Goal: Task Accomplishment & Management: Use online tool/utility

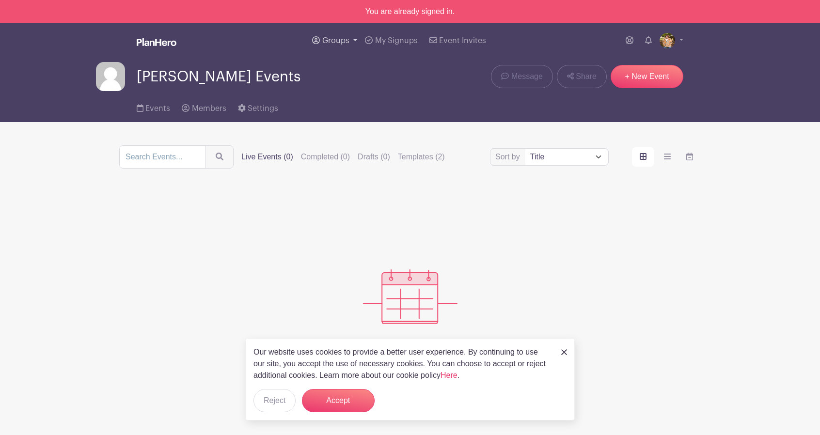
click at [353, 41] on link "Groups" at bounding box center [334, 40] width 53 height 35
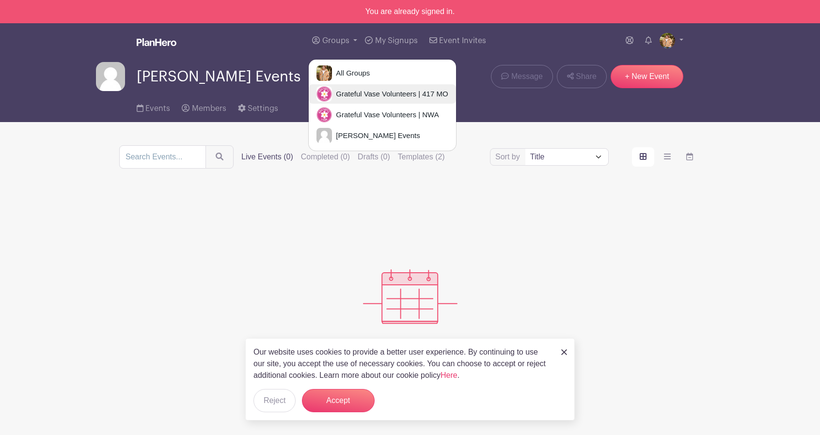
click at [379, 89] on span "Grateful Vase Volunteers | 417 MO" at bounding box center [390, 94] width 116 height 11
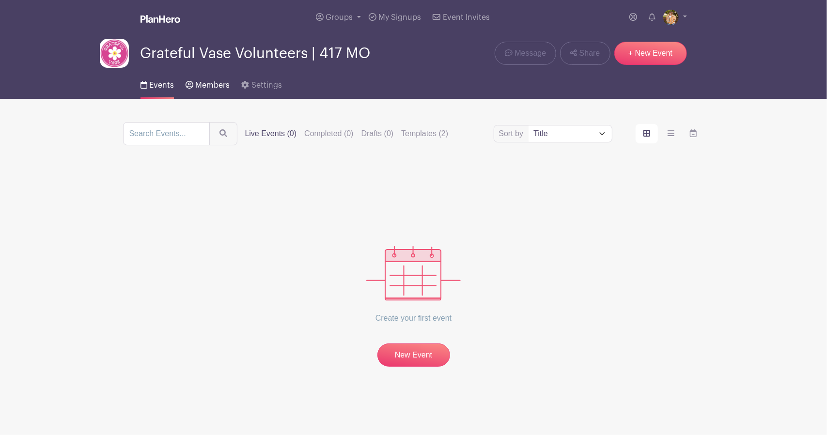
click at [216, 86] on span "Members" at bounding box center [212, 85] width 34 height 8
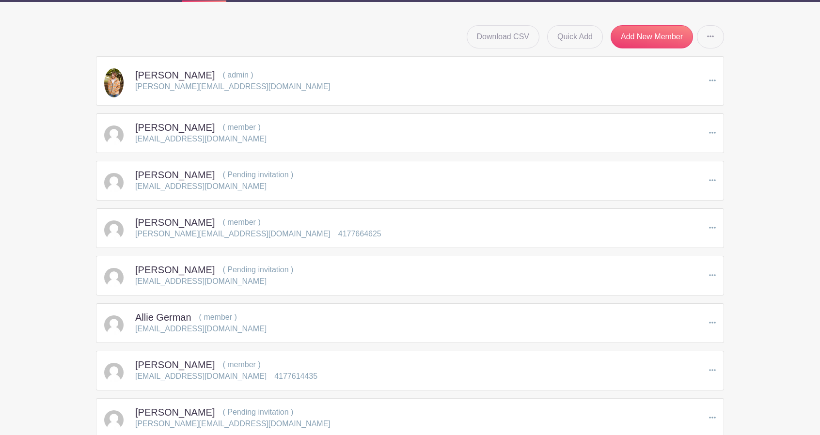
scroll to position [145, 0]
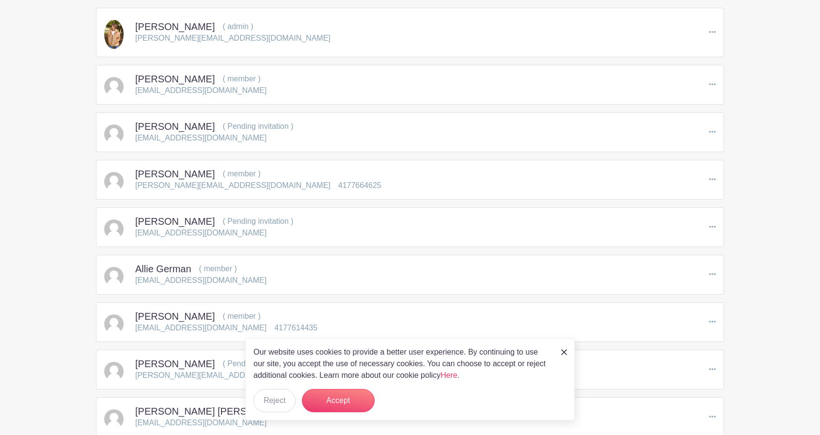
click at [564, 352] on img at bounding box center [564, 353] width 6 height 6
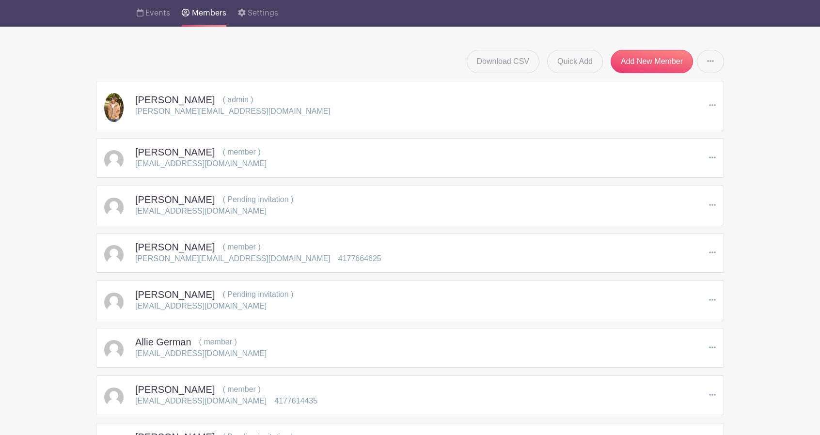
scroll to position [0, 0]
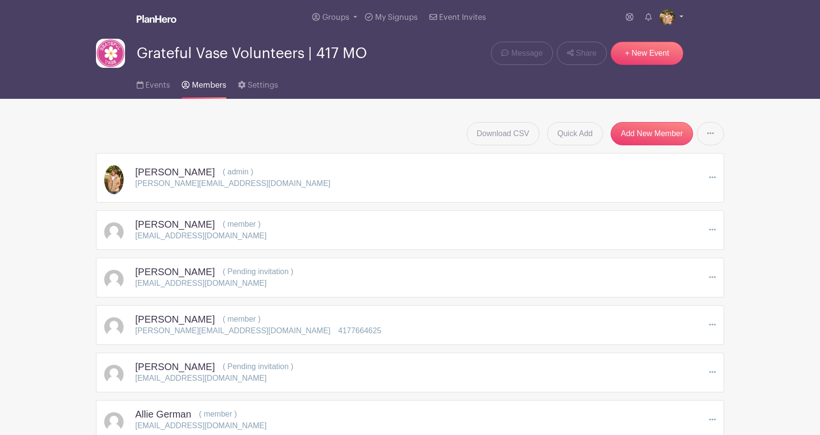
click at [673, 18] on img at bounding box center [668, 18] width 16 height 16
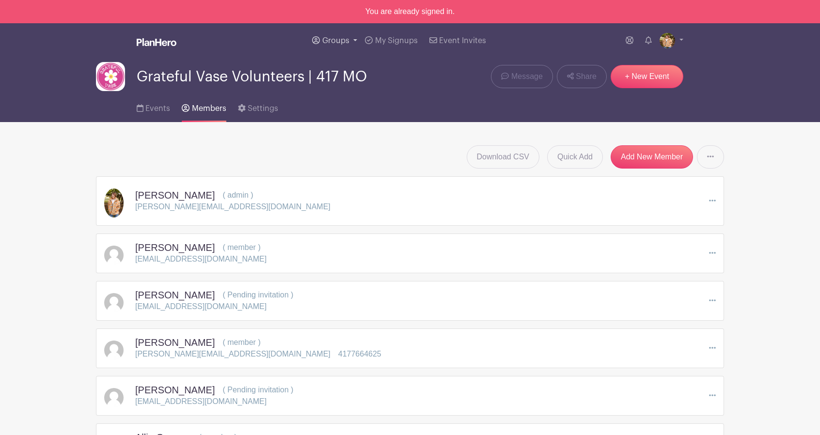
click at [336, 42] on span "Groups" at bounding box center [335, 41] width 27 height 8
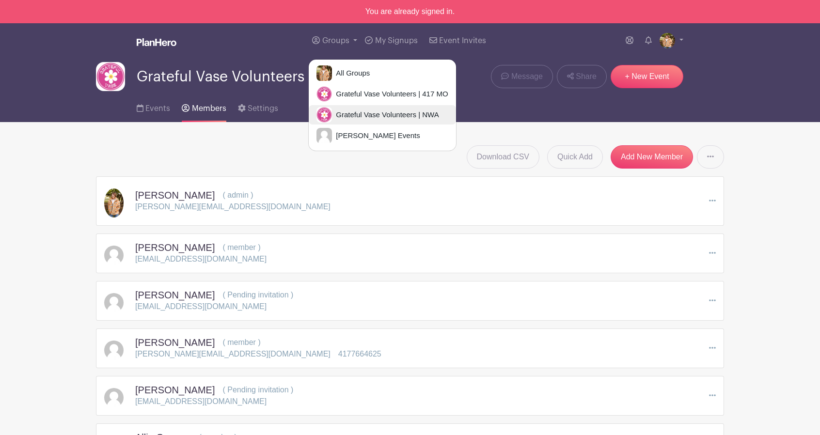
click at [353, 110] on span "Grateful Vase Volunteers | NWA" at bounding box center [385, 115] width 107 height 11
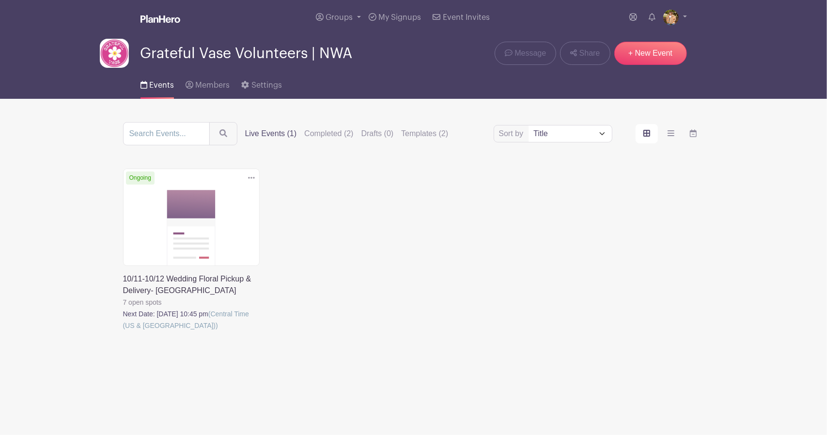
click at [123, 332] on link at bounding box center [123, 332] width 0 height 0
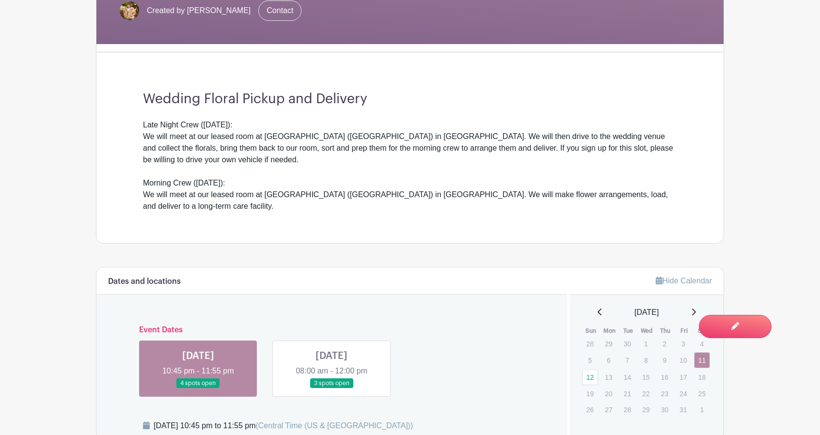
scroll to position [388, 0]
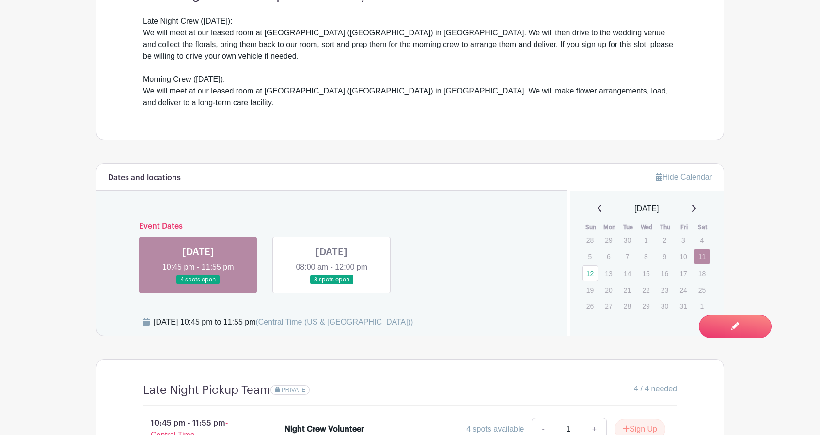
click at [332, 285] on link at bounding box center [332, 285] width 0 height 0
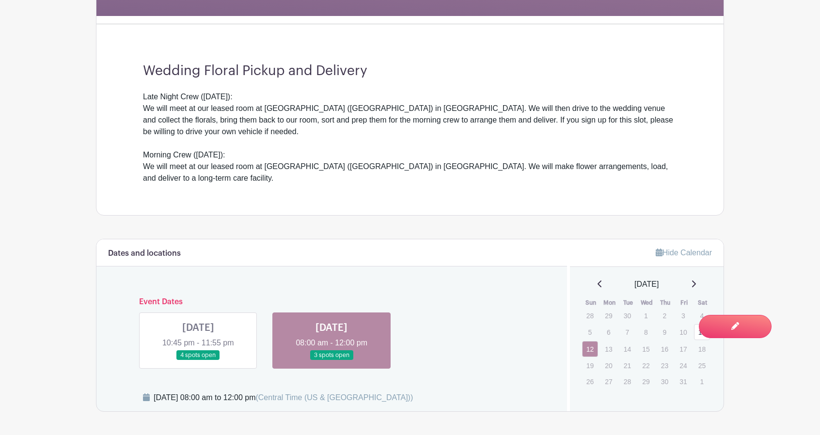
scroll to position [213, 0]
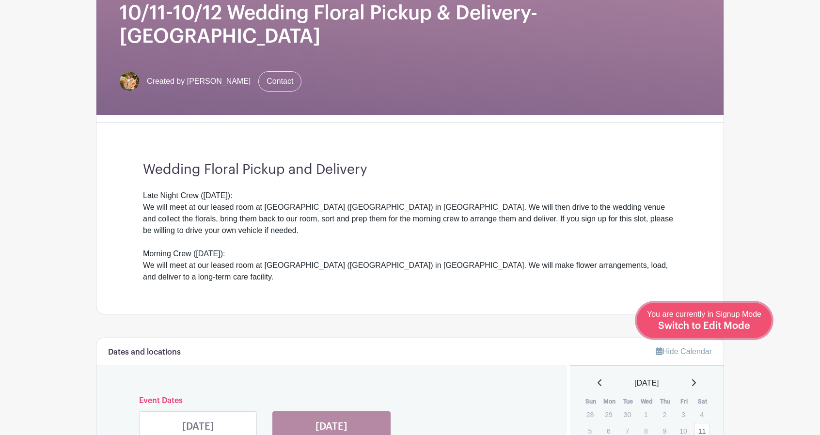
click at [740, 326] on span "Switch to Edit Mode" at bounding box center [704, 326] width 92 height 10
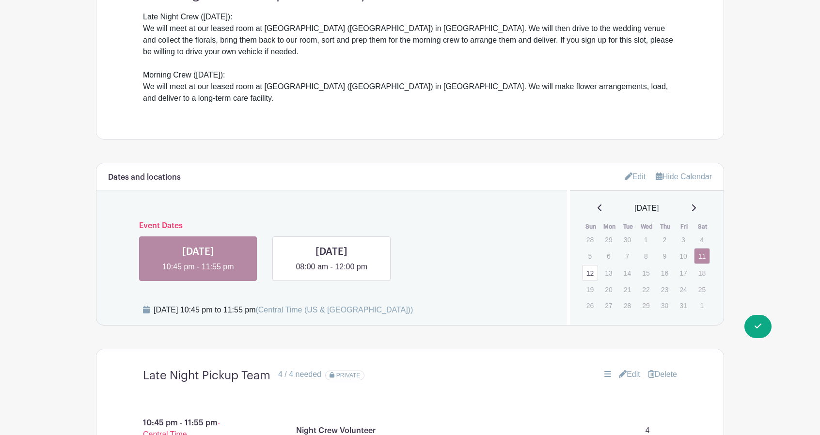
scroll to position [582, 0]
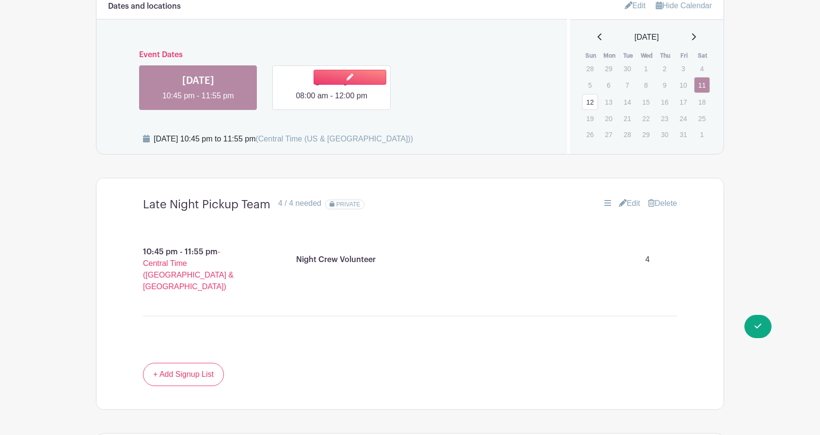
click at [332, 102] on link at bounding box center [332, 102] width 0 height 0
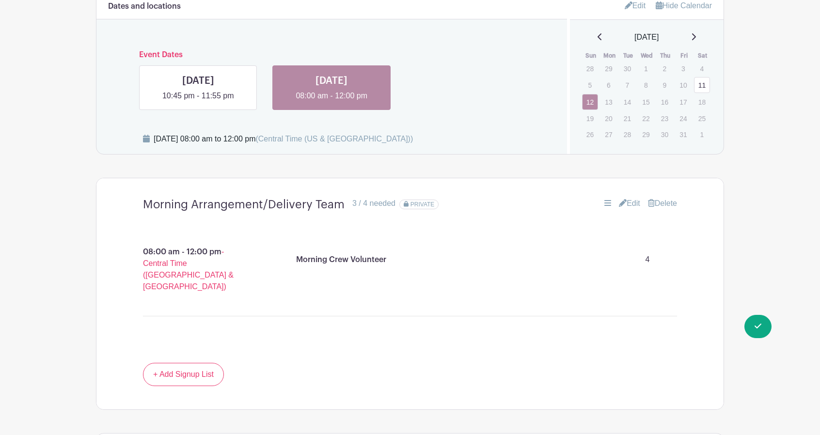
click at [631, 198] on link "Edit" at bounding box center [629, 204] width 21 height 12
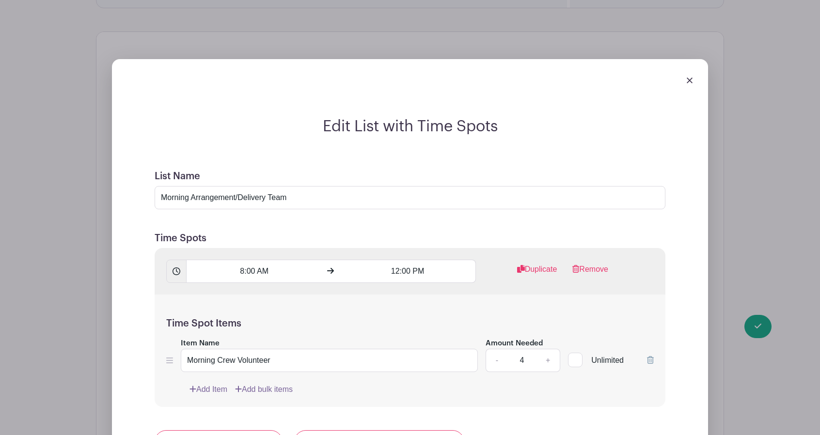
scroll to position [776, 0]
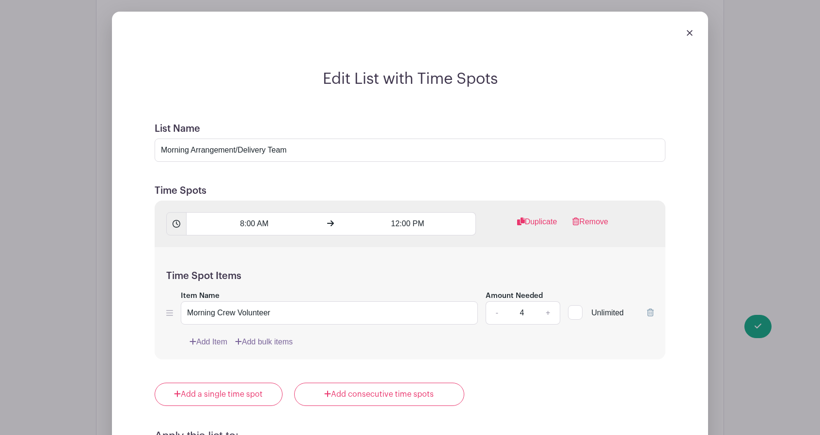
click at [178, 220] on icon at bounding box center [177, 224] width 8 height 8
click at [248, 212] on input "8:00 AM" at bounding box center [254, 223] width 136 height 23
click at [238, 212] on input "8:00 AM" at bounding box center [254, 223] width 136 height 23
click at [243, 212] on input "8:00 AM" at bounding box center [254, 223] width 136 height 23
click at [690, 30] on img at bounding box center [690, 33] width 6 height 6
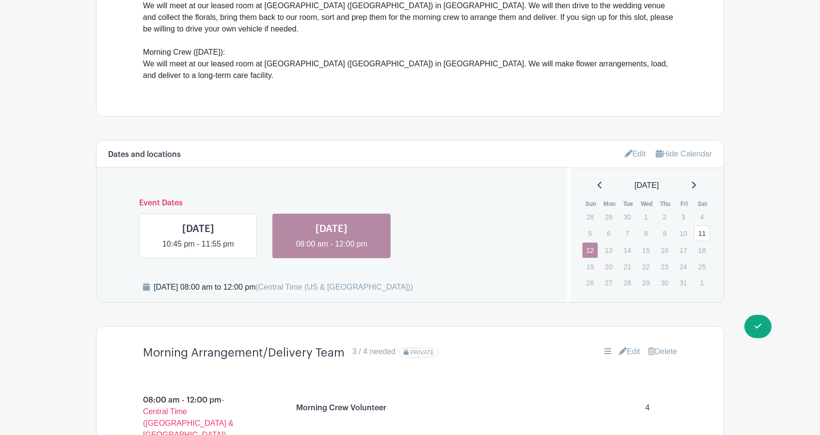
scroll to position [395, 0]
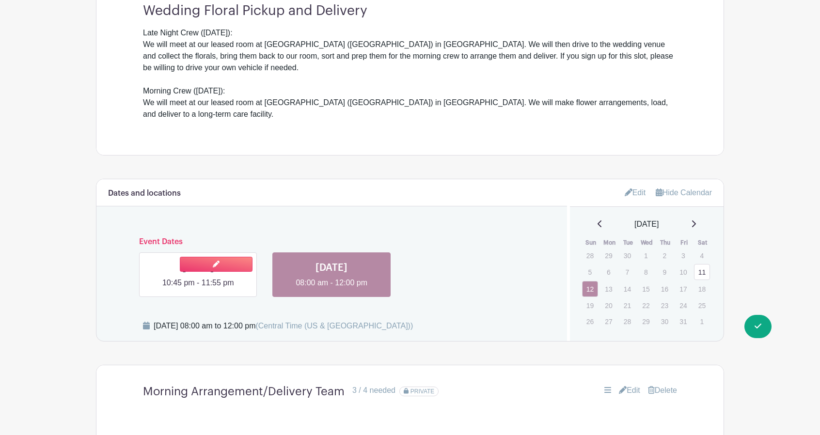
click at [198, 289] on link at bounding box center [198, 289] width 0 height 0
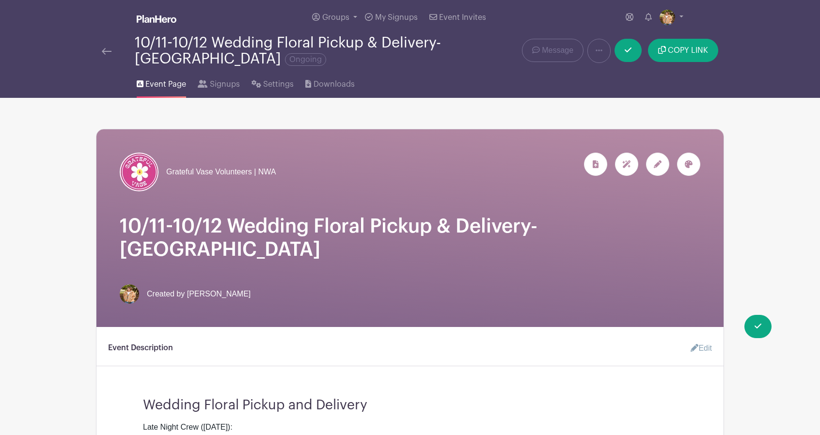
click at [109, 50] on img at bounding box center [107, 51] width 10 height 7
